Goal: Task Accomplishment & Management: Manage account settings

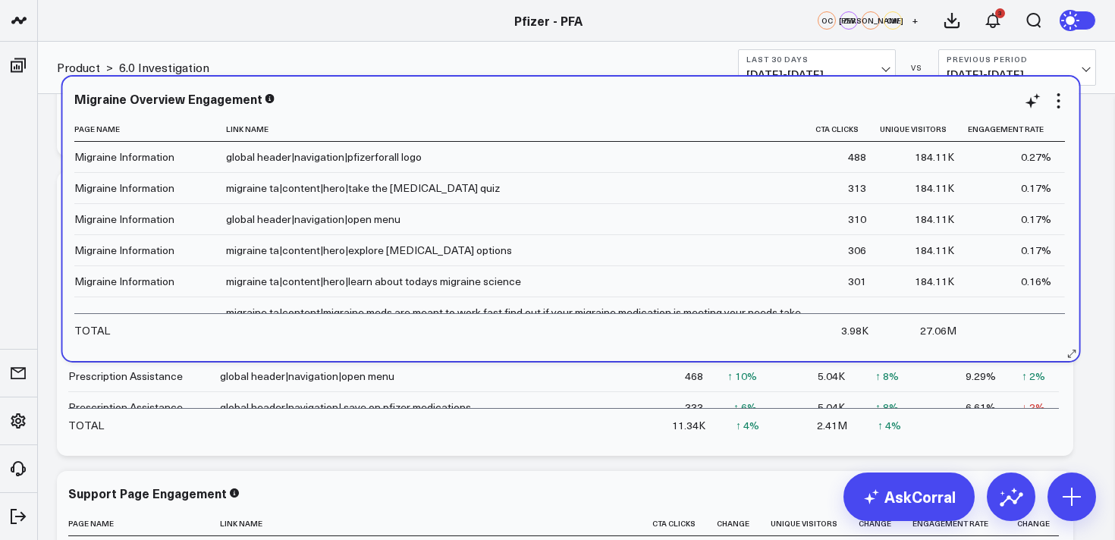
scroll to position [233, 0]
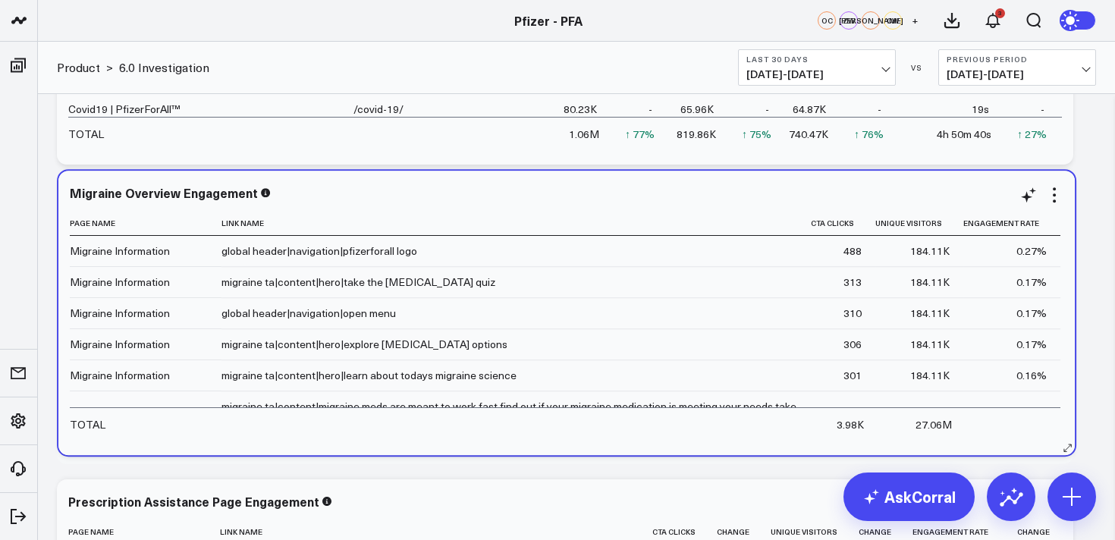
drag, startPoint x: 331, startPoint y: 370, endPoint x: 336, endPoint y: 175, distance: 195.1
click at [336, 175] on div "Migraine Overview Engagement Page Name Link Name Cta Clicks Unique Visitors Eng…" at bounding box center [566, 313] width 1017 height 285
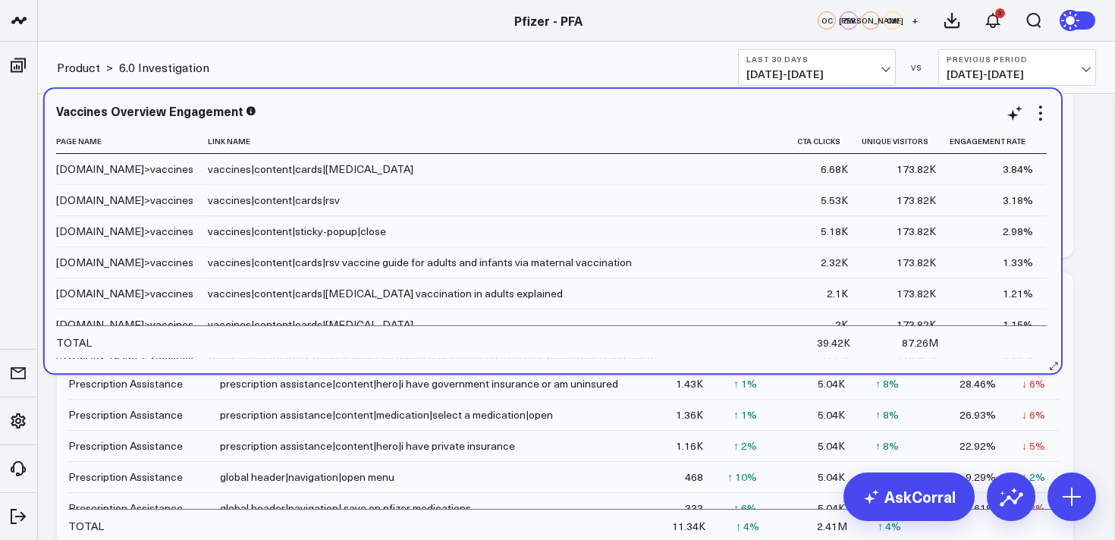
scroll to position [423, 0]
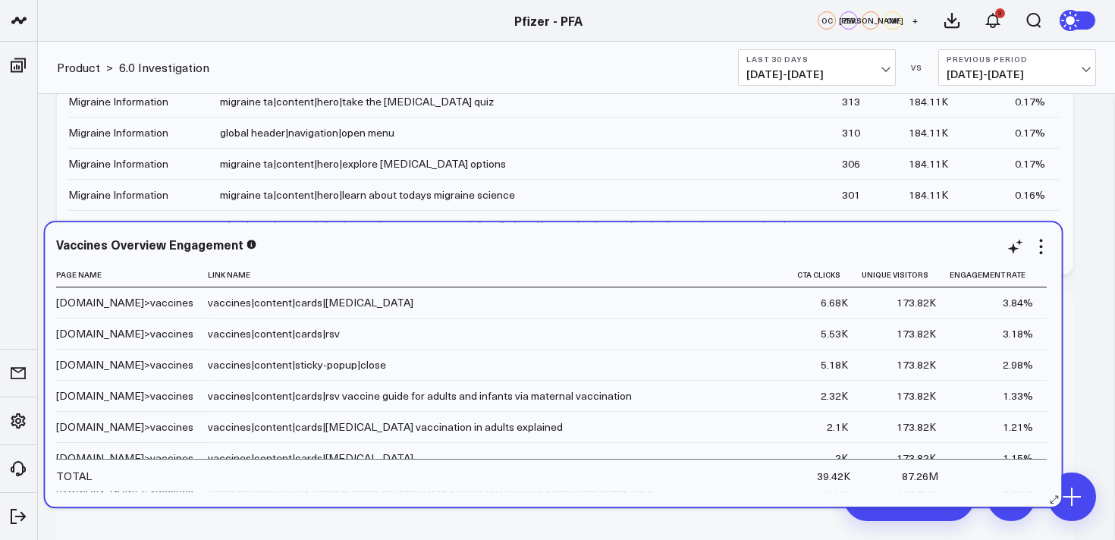
drag, startPoint x: 341, startPoint y: 259, endPoint x: 329, endPoint y: 224, distance: 37.2
click at [329, 224] on div "Vaccines Overview Engagement Page Name Link Name Cta Clicks Unique Visitors Eng…" at bounding box center [553, 364] width 1017 height 285
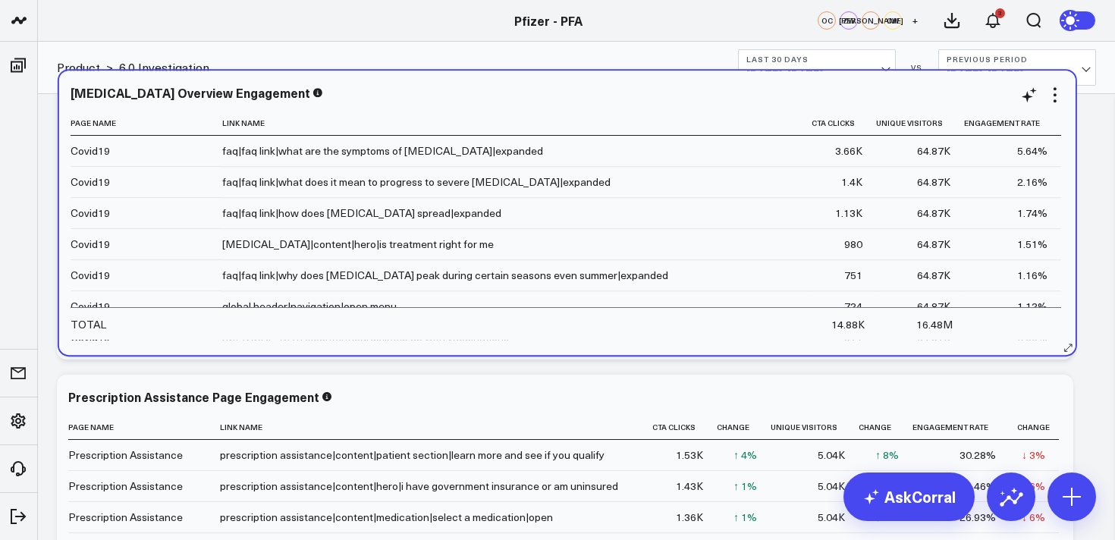
scroll to position [634, 0]
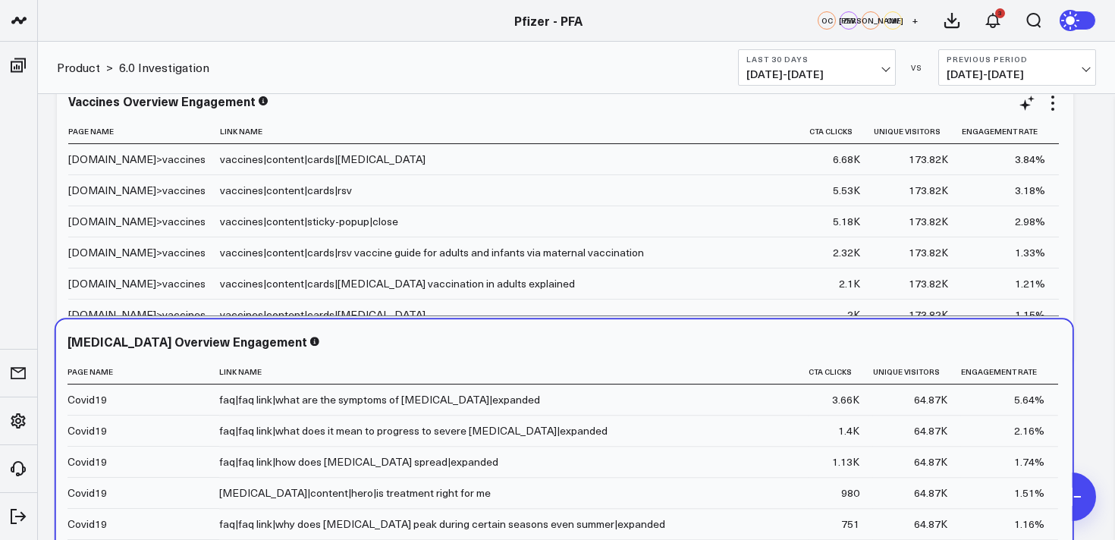
click at [321, 306] on div "Modify via AI Copy link to widget Ask support Remove Create linked copy Executi…" at bounding box center [576, 371] width 1055 height 1798
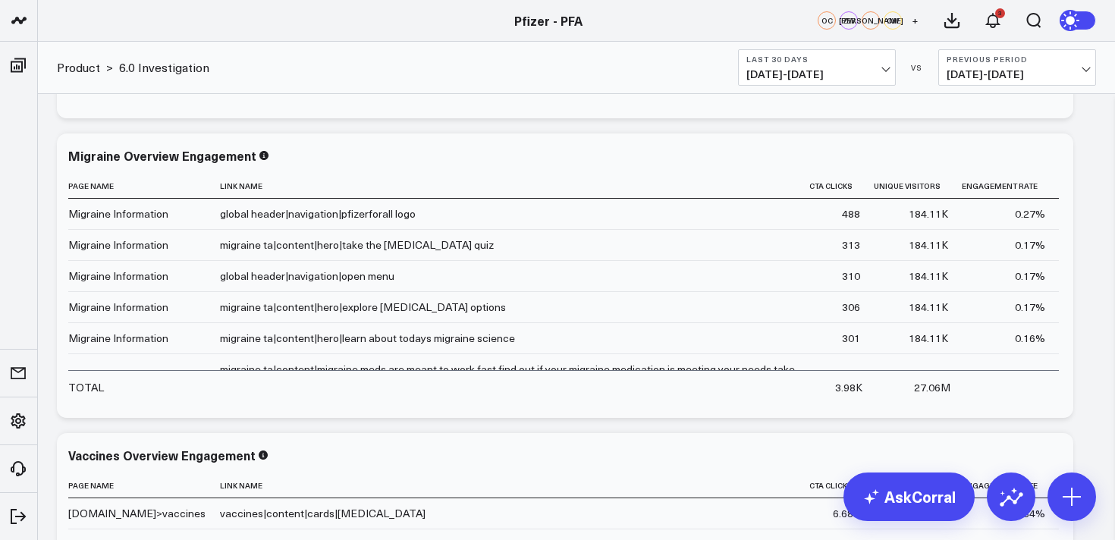
scroll to position [284, 0]
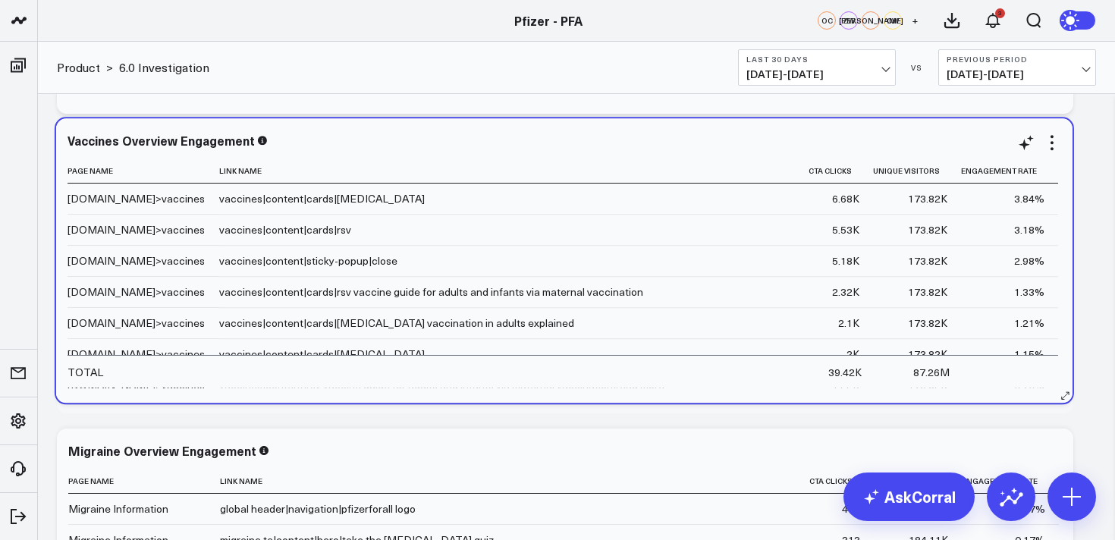
drag, startPoint x: 622, startPoint y: 459, endPoint x: 621, endPoint y: 149, distance: 310.3
click at [621, 149] on div "Vaccines Overview Engagement" at bounding box center [565, 142] width 994 height 17
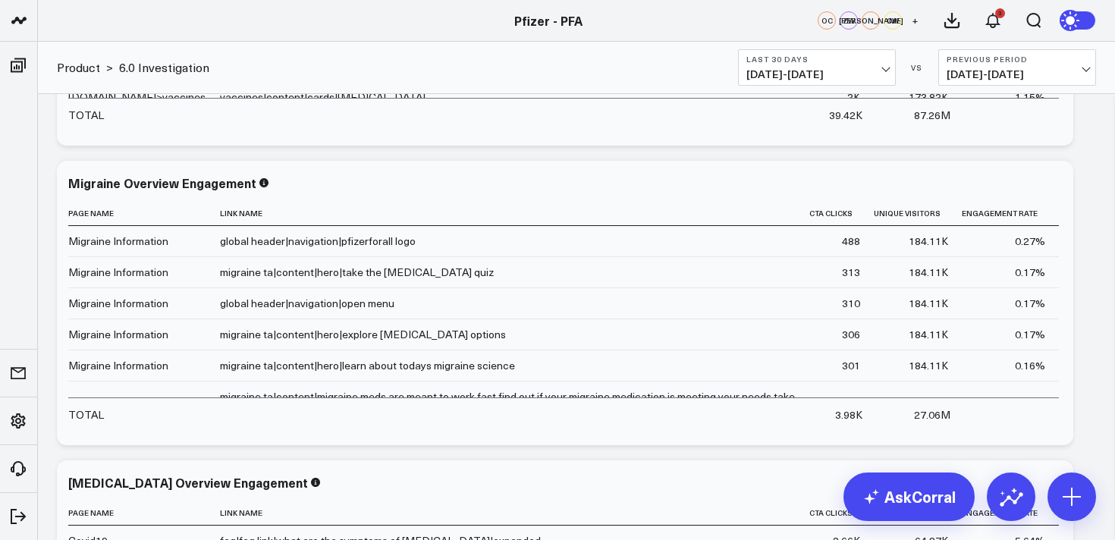
scroll to position [579, 0]
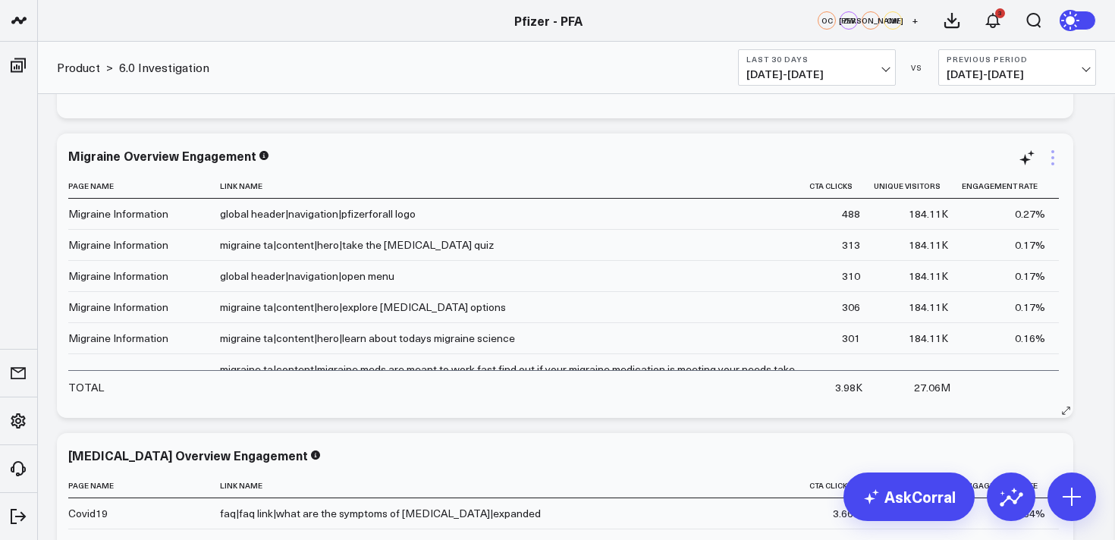
click at [1052, 161] on icon at bounding box center [1053, 158] width 18 height 18
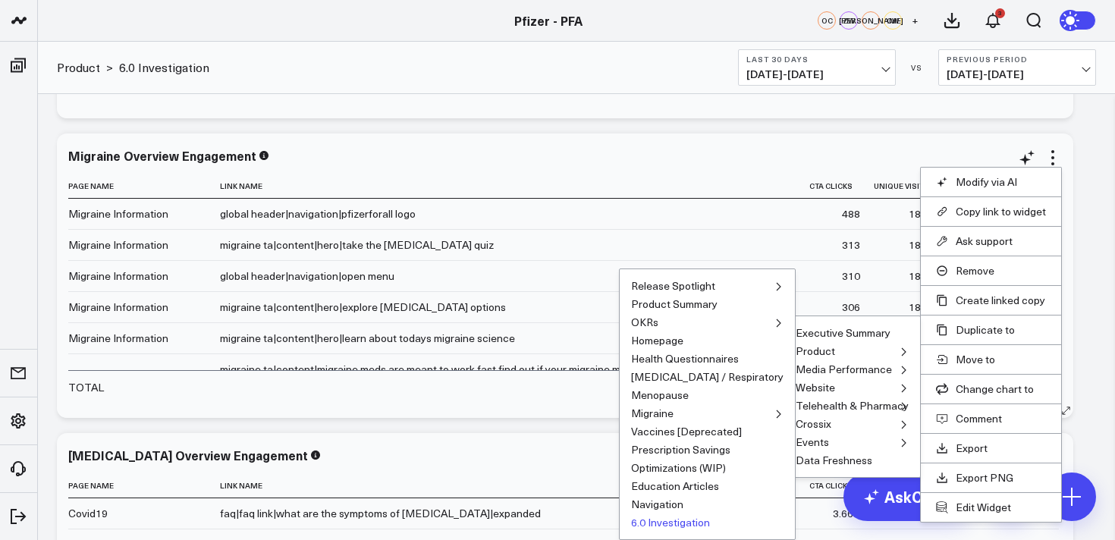
click at [710, 524] on button "6.0 Investigation" at bounding box center [670, 522] width 79 height 11
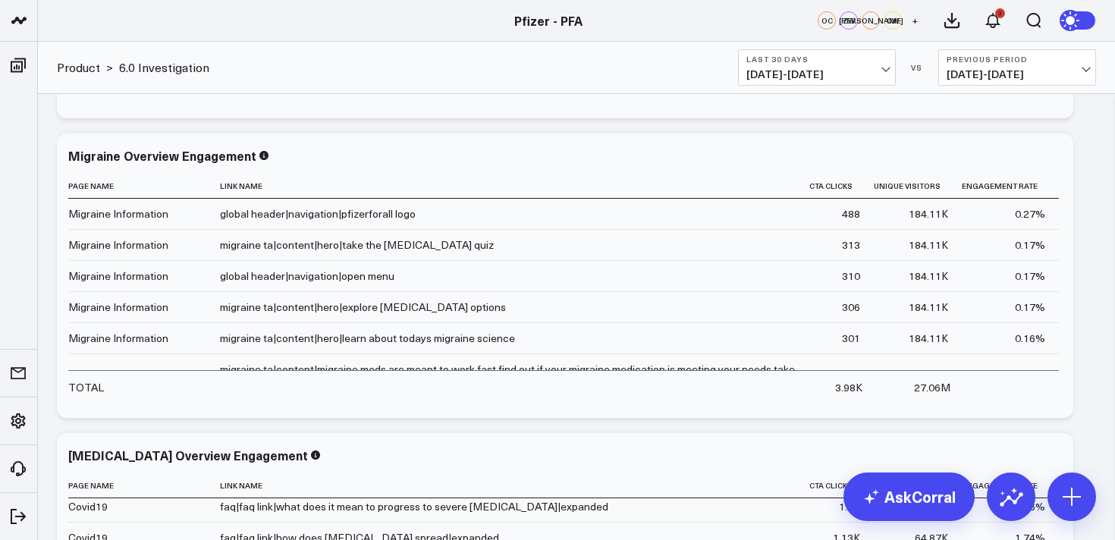
scroll to position [0, 0]
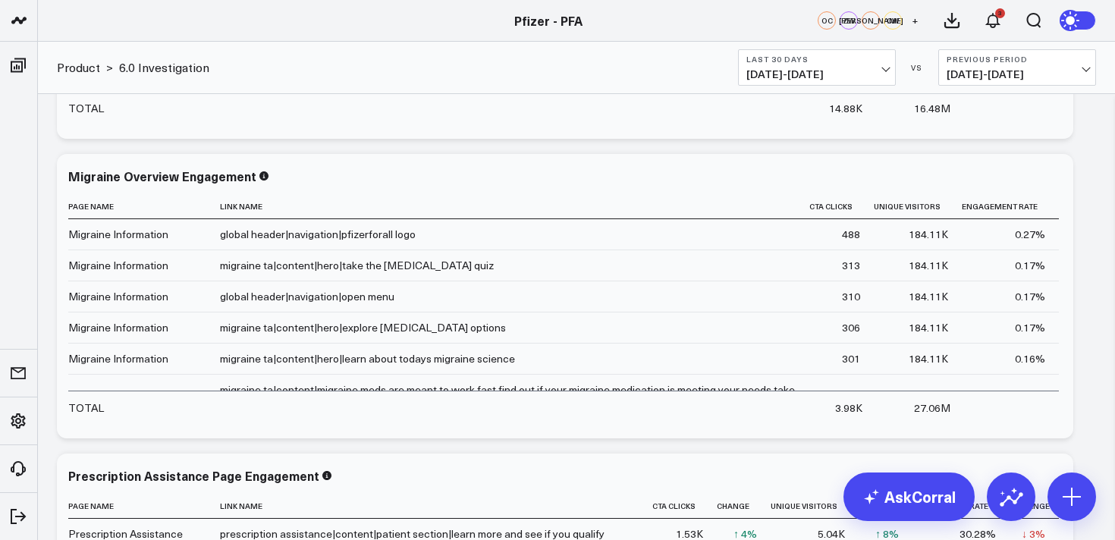
scroll to position [1151, 0]
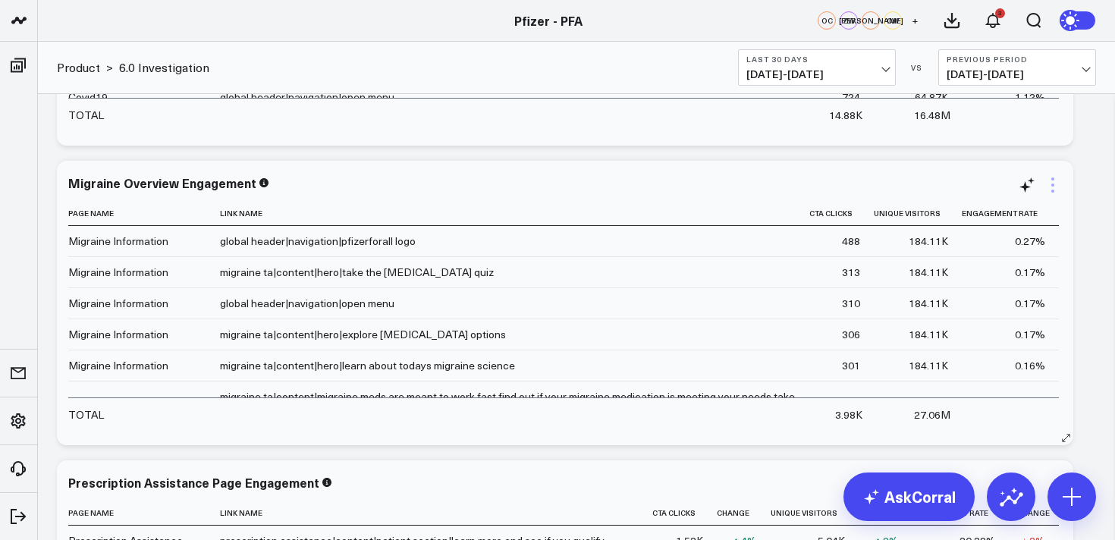
click at [1052, 183] on icon at bounding box center [1053, 185] width 18 height 18
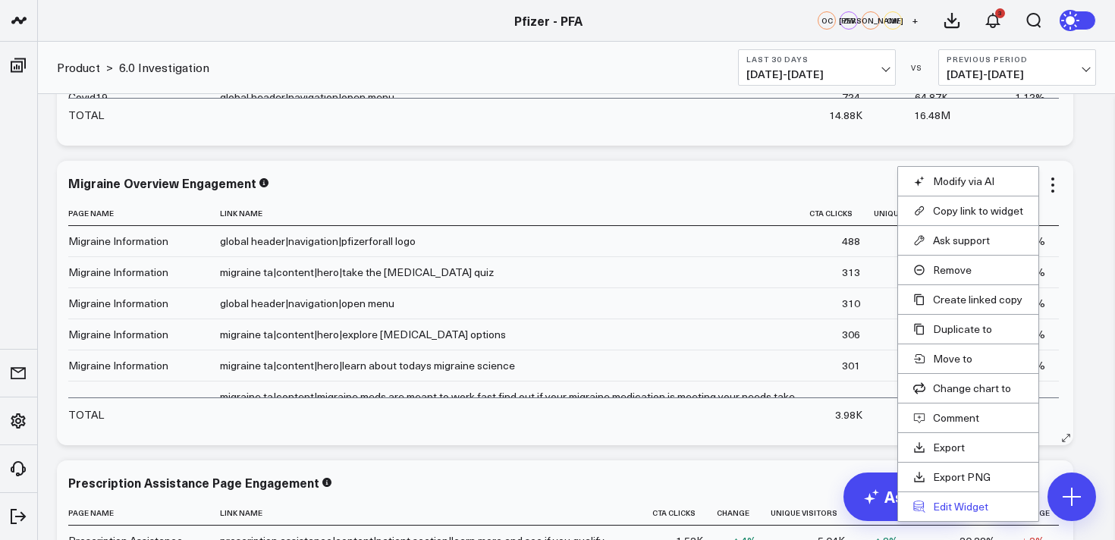
click at [958, 509] on button "Edit Widget" at bounding box center [969, 507] width 110 height 14
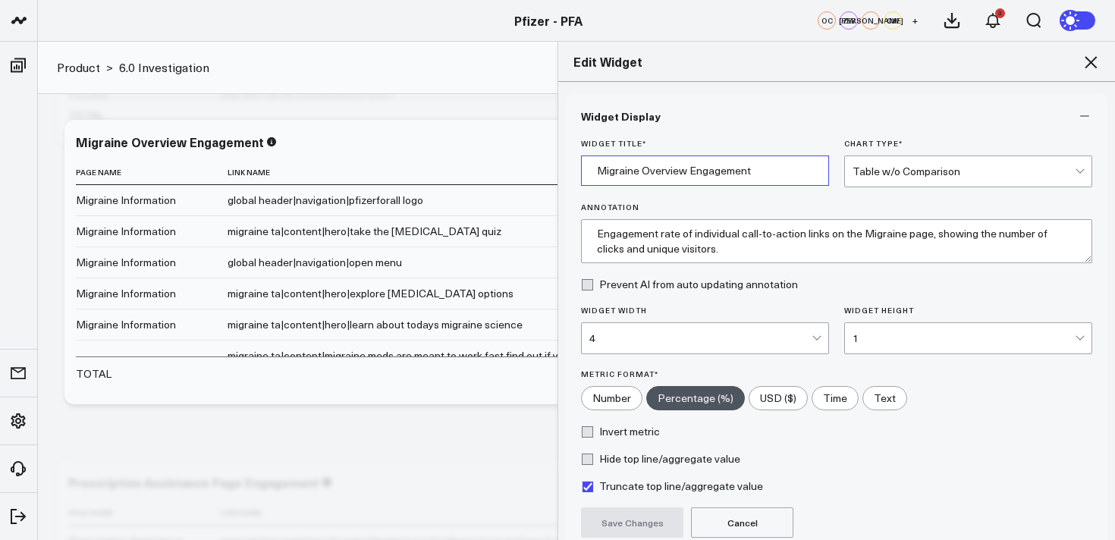
drag, startPoint x: 638, startPoint y: 172, endPoint x: 530, endPoint y: 170, distance: 107.8
click at [530, 172] on div "Edit Widget Widget Display Widget Title * Migraine Overview Engagement Chart Ty…" at bounding box center [557, 290] width 1115 height 499
type input "ATTR-CM Overview Engagement"
click at [874, 231] on textarea "Engagement rate of individual call-to-action links on the Migraine page, showin…" at bounding box center [836, 241] width 511 height 44
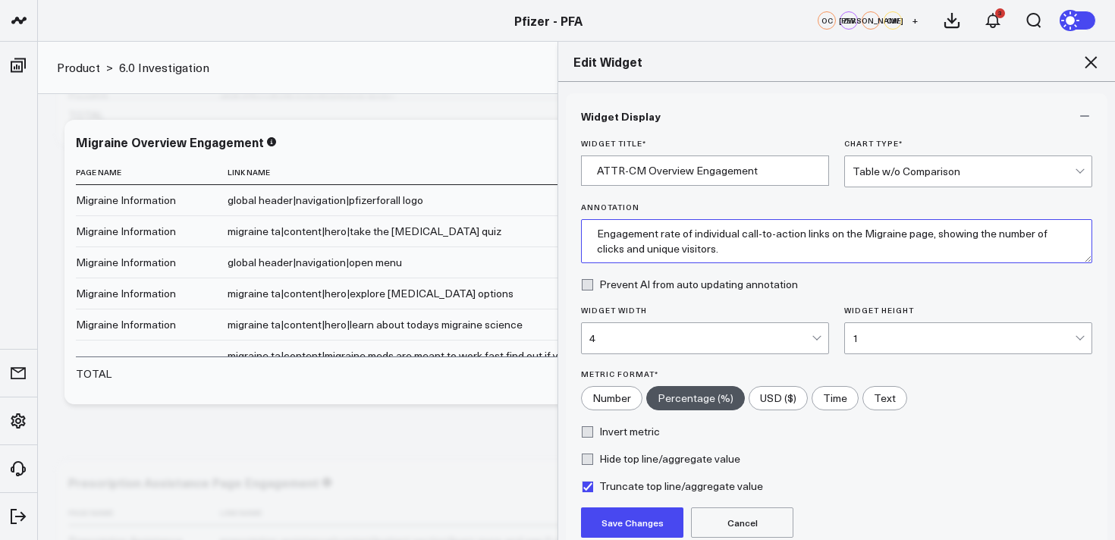
click at [874, 231] on textarea "Engagement rate of individual call-to-action links on the Migraine page, showin…" at bounding box center [836, 241] width 511 height 44
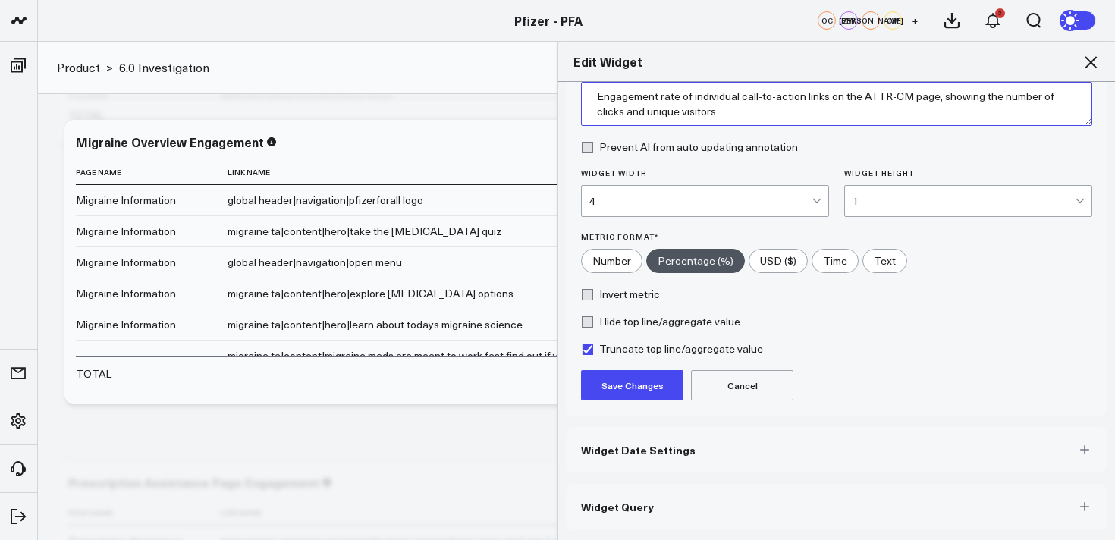
type textarea "Engagement rate of individual call-to-action links on the ATTR-CM page, showing…"
click at [610, 393] on button "Save Changes" at bounding box center [632, 385] width 102 height 30
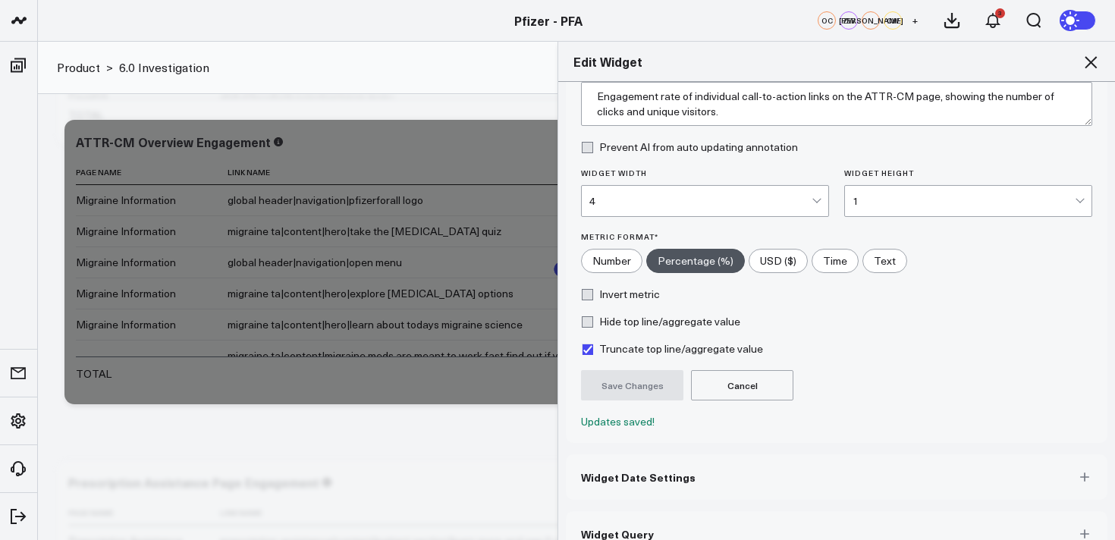
scroll to position [165, 0]
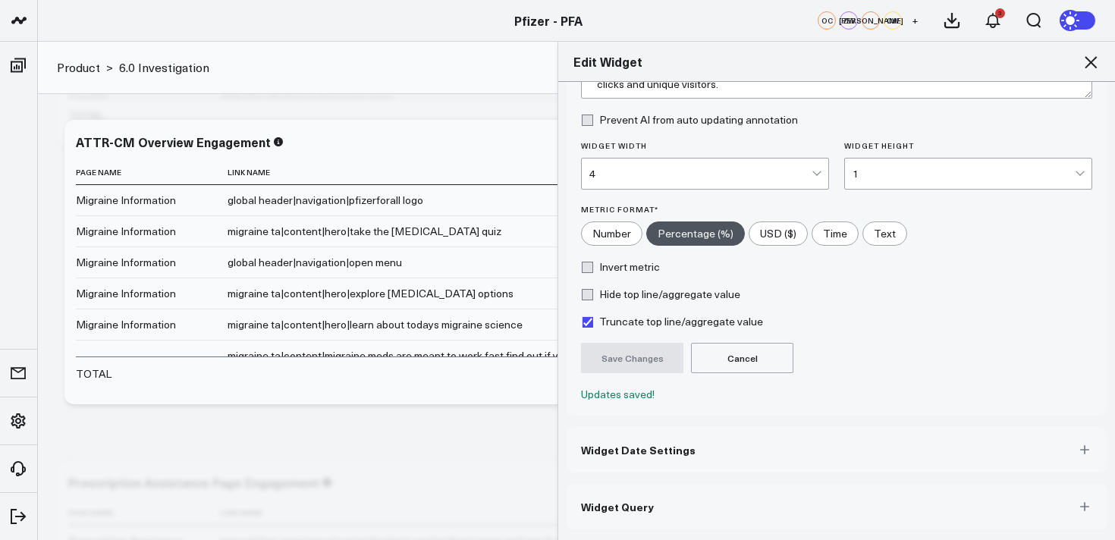
click at [703, 506] on button "Widget Query" at bounding box center [837, 507] width 542 height 46
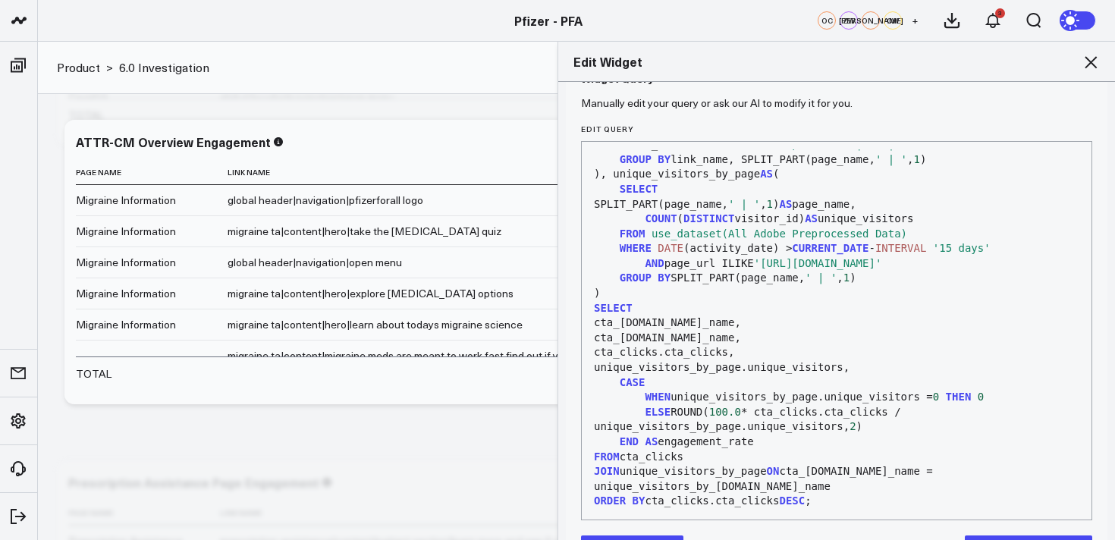
scroll to position [203, 0]
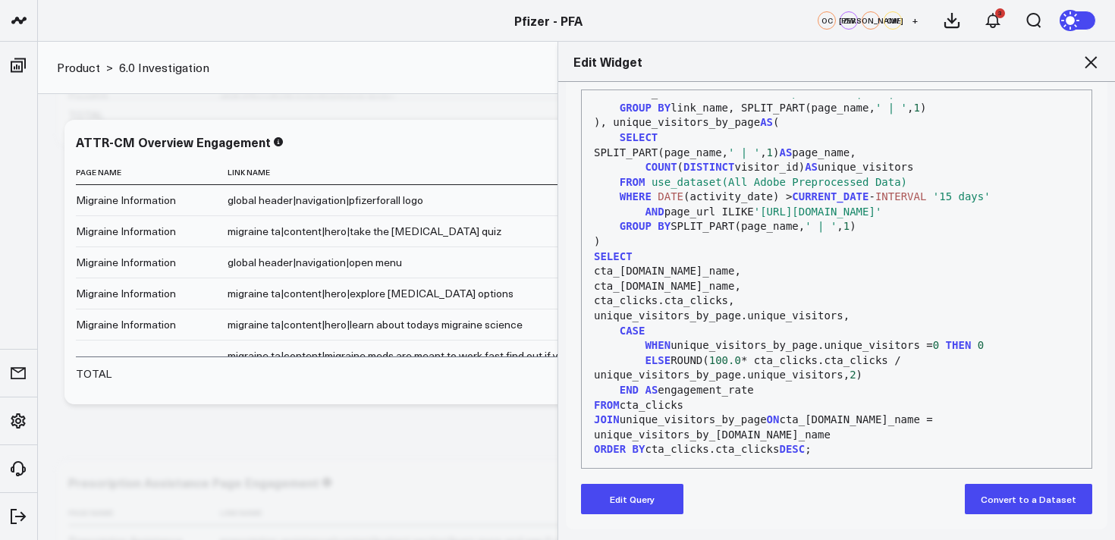
click at [633, 506] on button "Edit Query" at bounding box center [632, 499] width 102 height 30
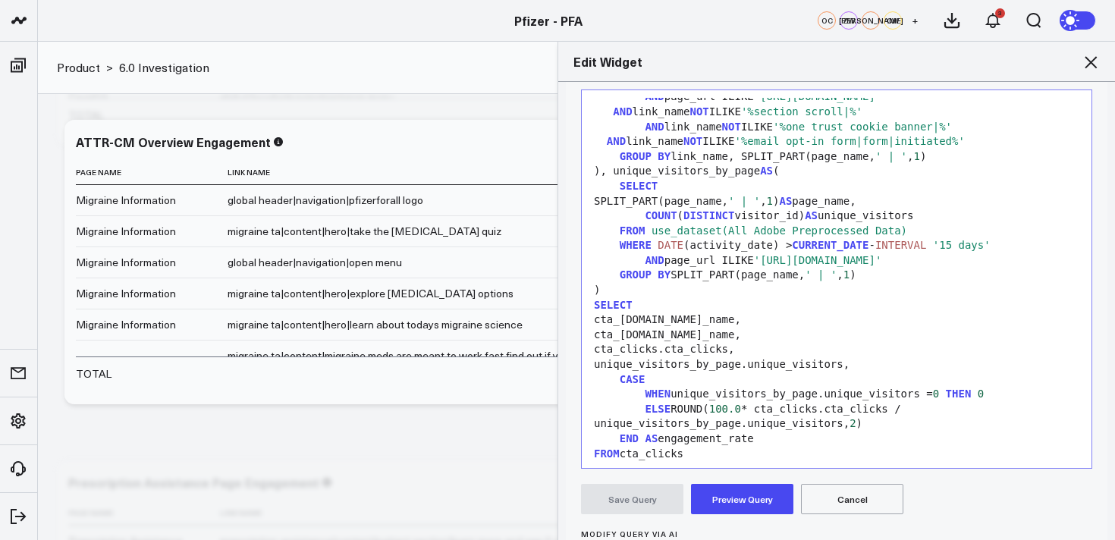
scroll to position [139, 0]
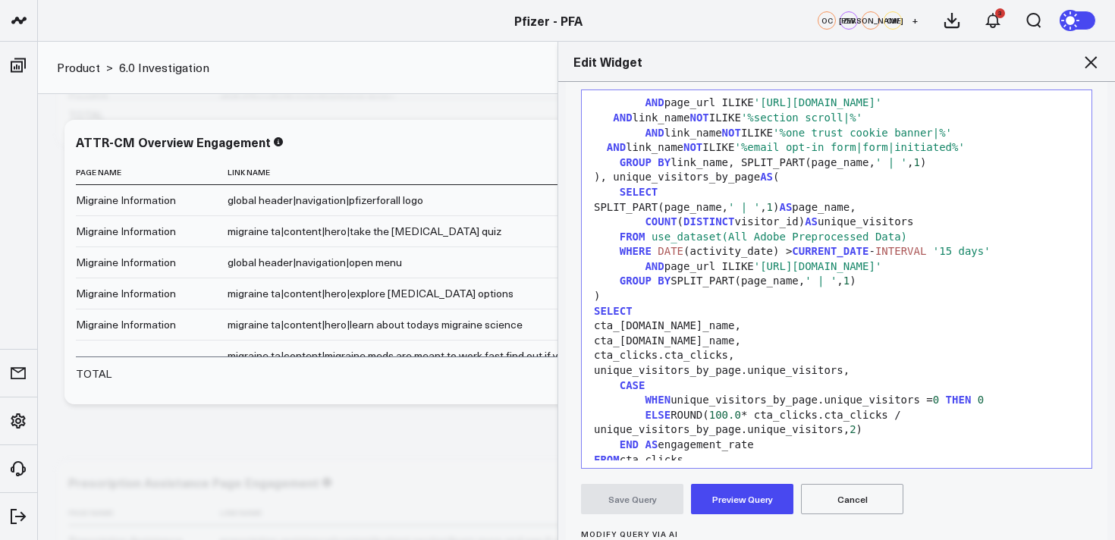
click at [882, 268] on span "'[URL][DOMAIN_NAME]'" at bounding box center [818, 266] width 128 height 12
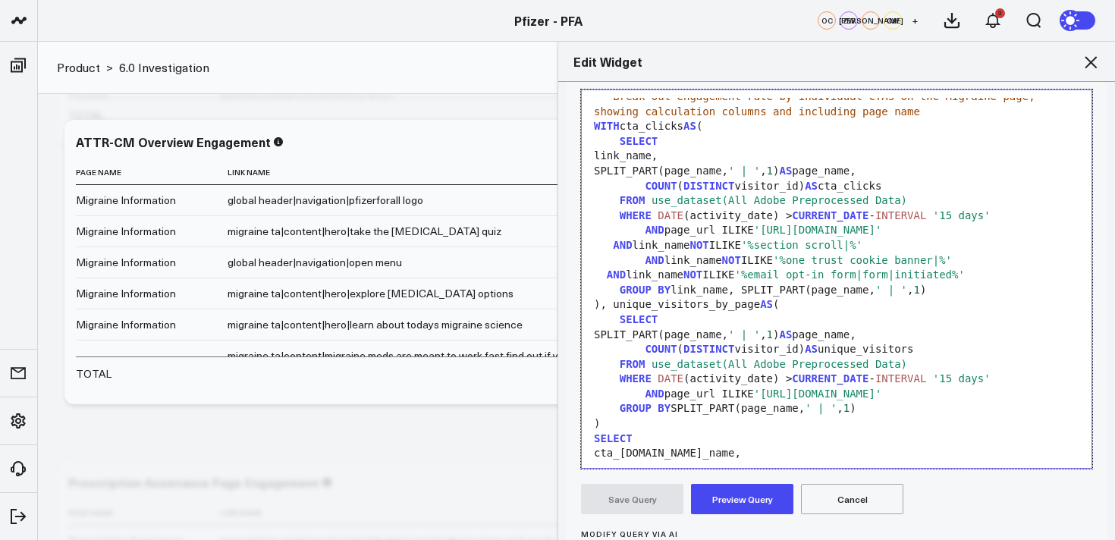
scroll to position [7, 0]
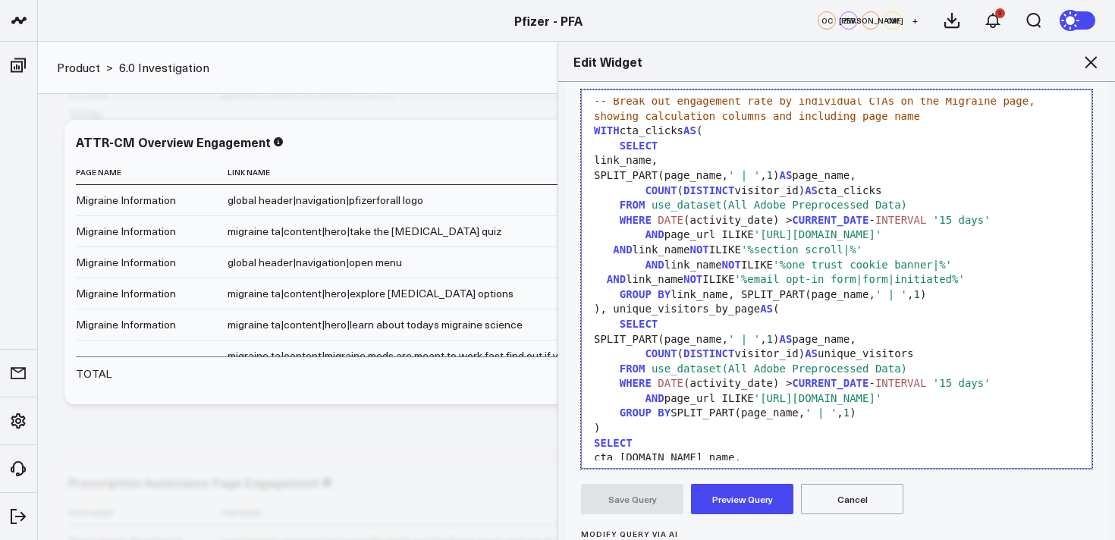
click at [882, 240] on span "'[URL][DOMAIN_NAME]'" at bounding box center [818, 234] width 128 height 12
click at [749, 493] on button "Preview Query" at bounding box center [742, 499] width 102 height 30
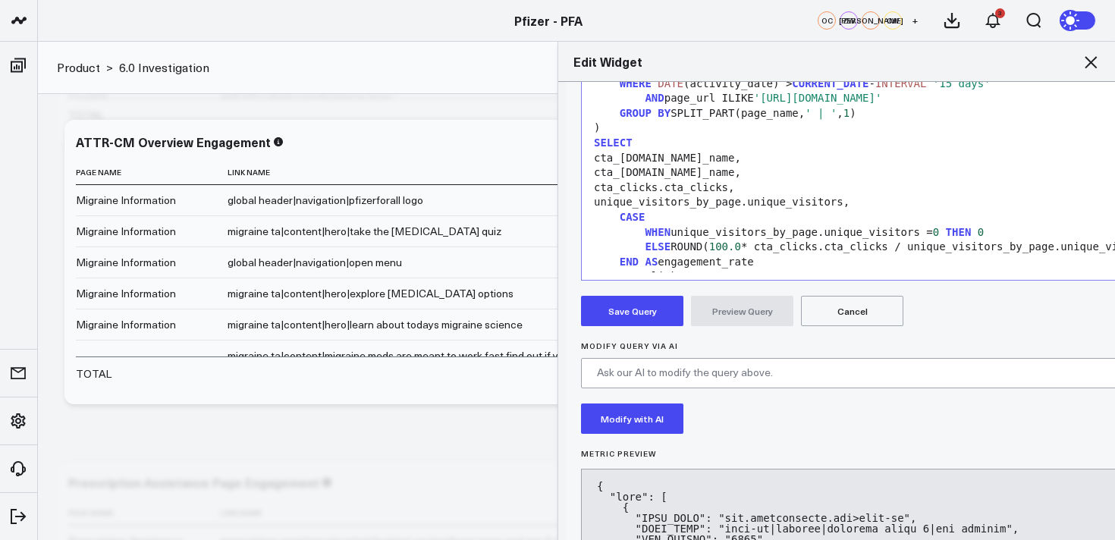
scroll to position [439, 0]
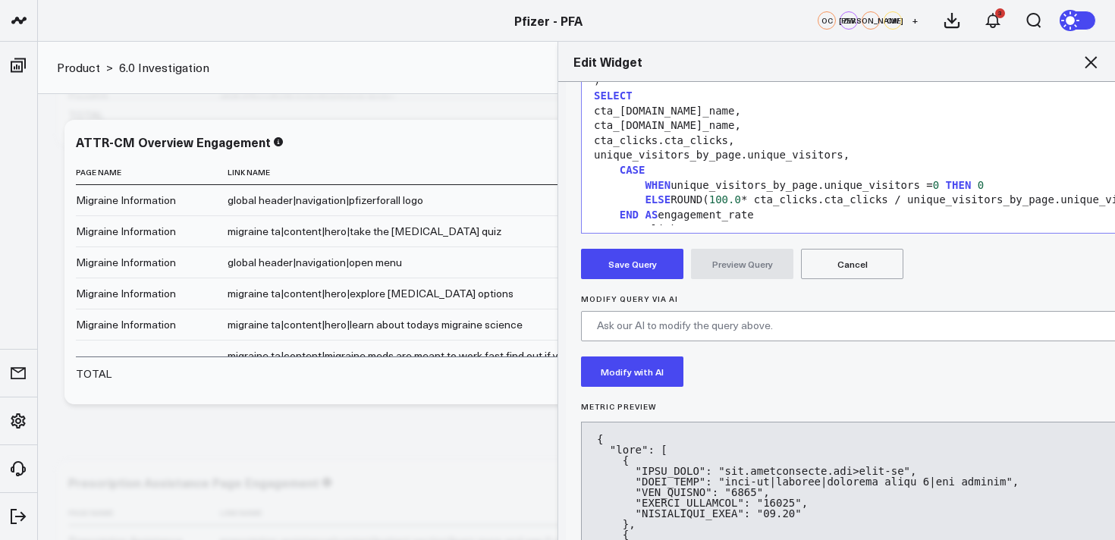
click at [636, 265] on button "Save Query" at bounding box center [632, 264] width 102 height 30
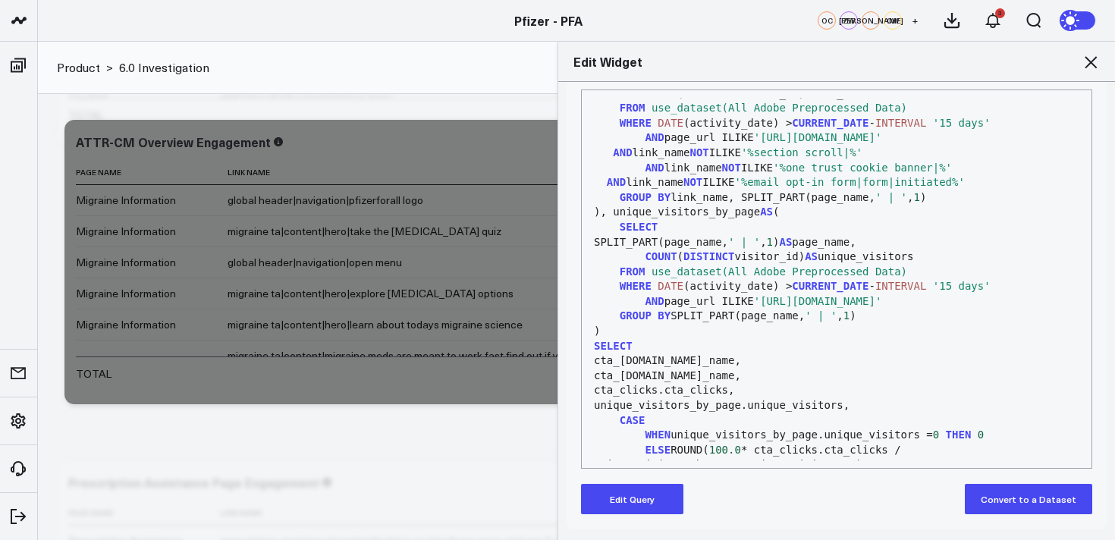
scroll to position [118, 0]
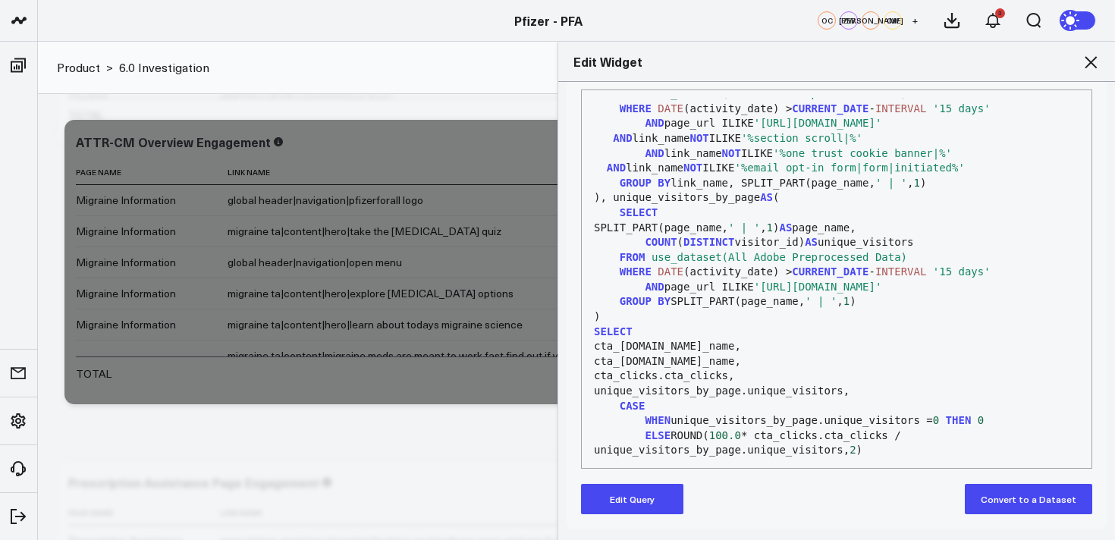
click at [1091, 58] on icon at bounding box center [1091, 62] width 18 height 18
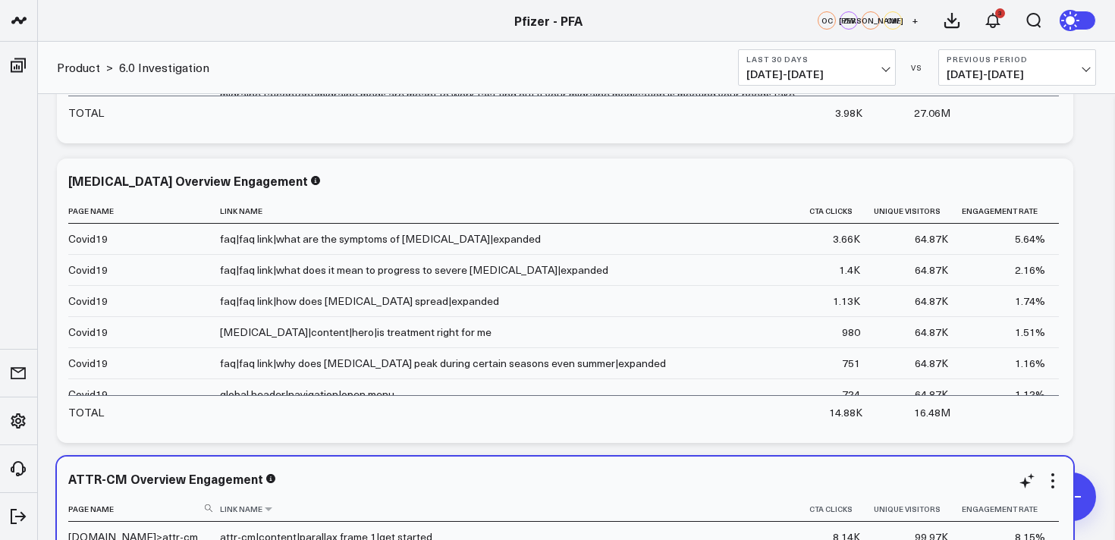
scroll to position [856, 0]
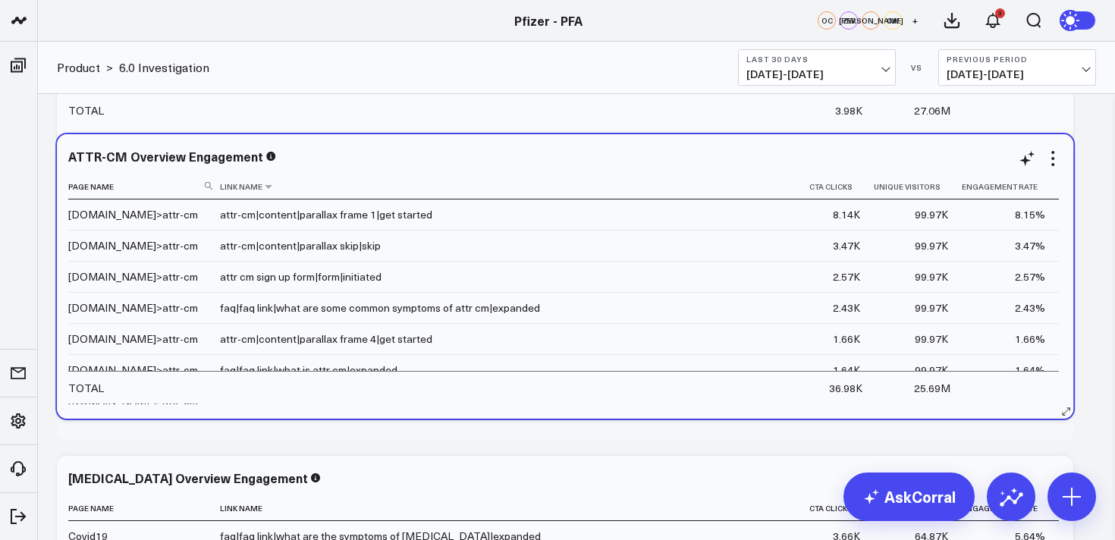
drag, startPoint x: 558, startPoint y: 475, endPoint x: 558, endPoint y: 181, distance: 294.4
click at [558, 181] on div "ATTR-CM Overview Engagement Page Name Link Name Cta Clicks Unique Visitors Enga…" at bounding box center [565, 276] width 994 height 254
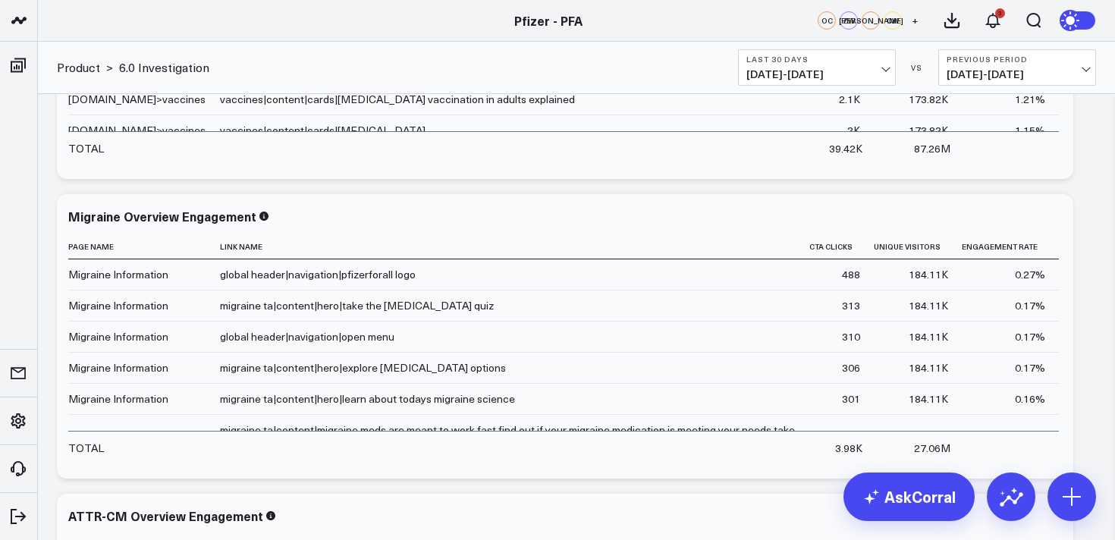
scroll to position [0, 0]
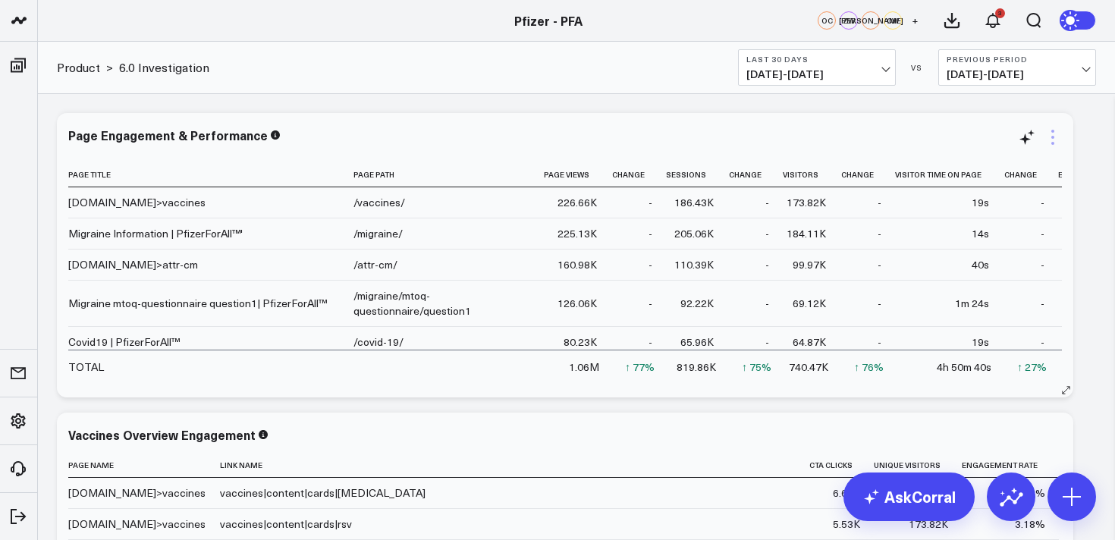
click at [1052, 137] on icon at bounding box center [1053, 137] width 3 height 3
click at [801, 68] on span "[DATE] - [DATE]" at bounding box center [817, 74] width 141 height 12
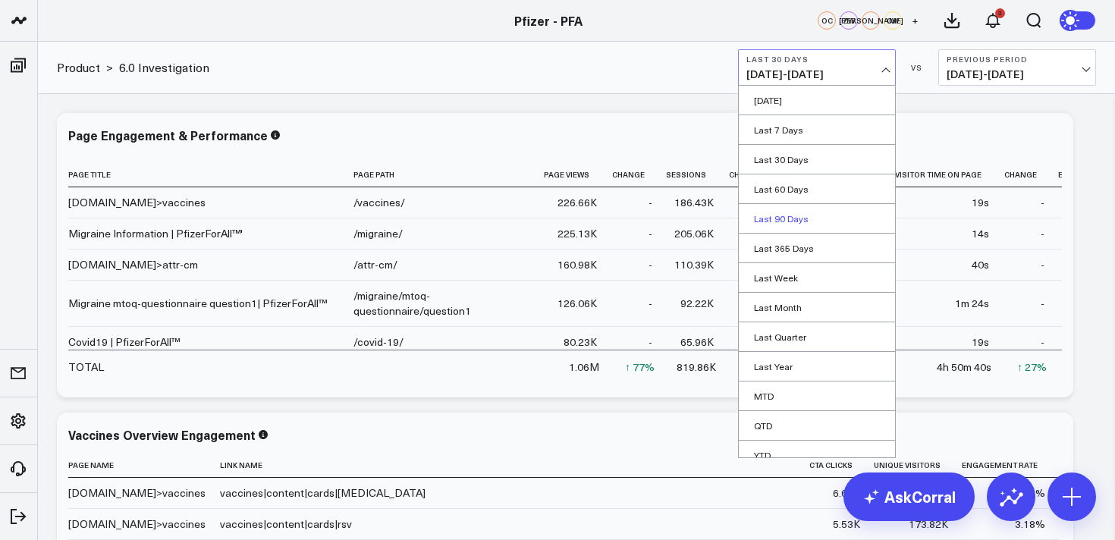
click at [801, 222] on link "Last 90 Days" at bounding box center [817, 218] width 156 height 29
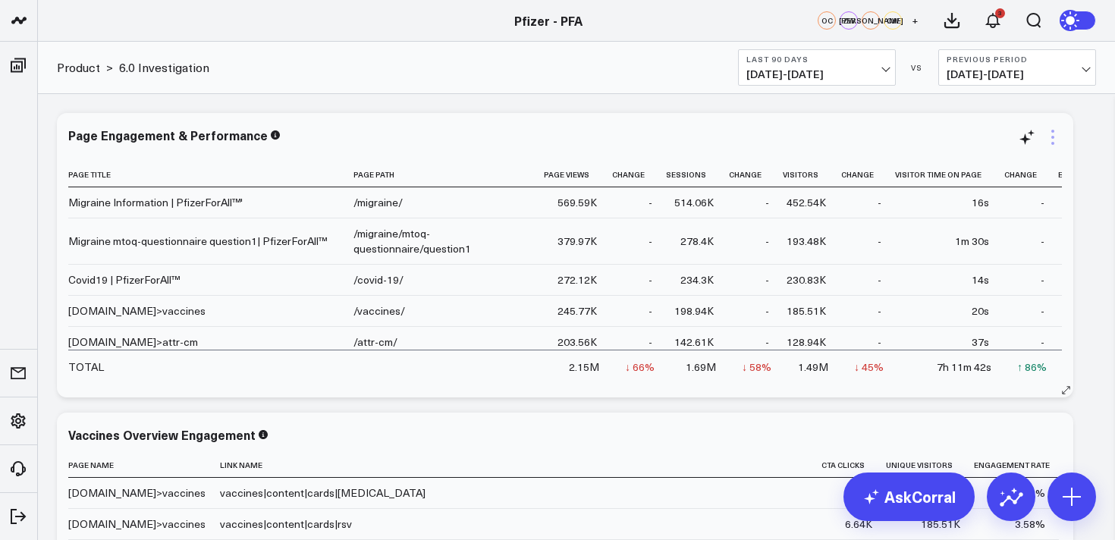
click at [1056, 142] on icon at bounding box center [1053, 137] width 18 height 18
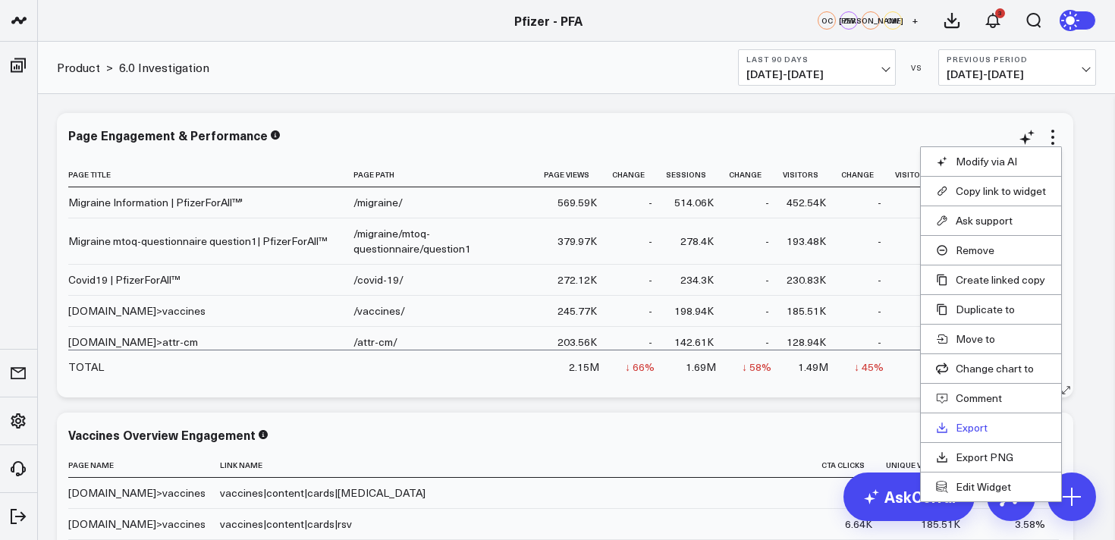
click at [970, 432] on link "Export" at bounding box center [991, 428] width 110 height 14
